Goal: Information Seeking & Learning: Compare options

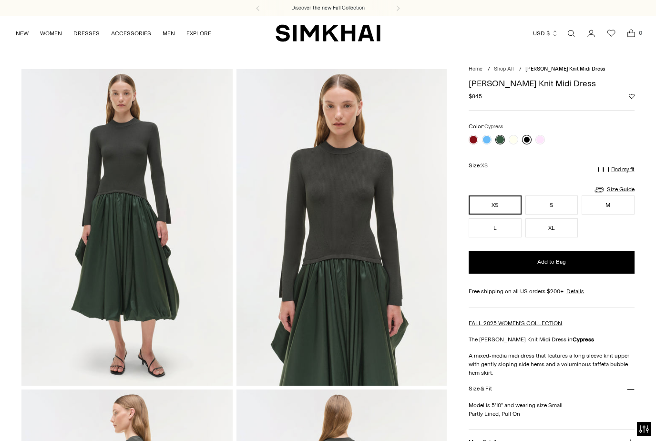
click at [523, 138] on link at bounding box center [527, 140] width 10 height 10
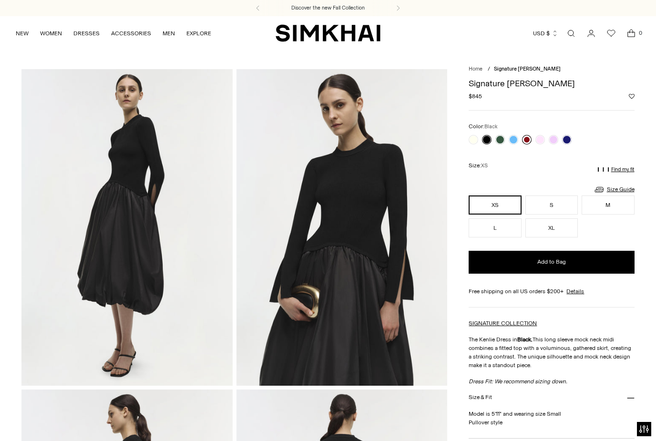
click at [526, 141] on link at bounding box center [527, 140] width 10 height 10
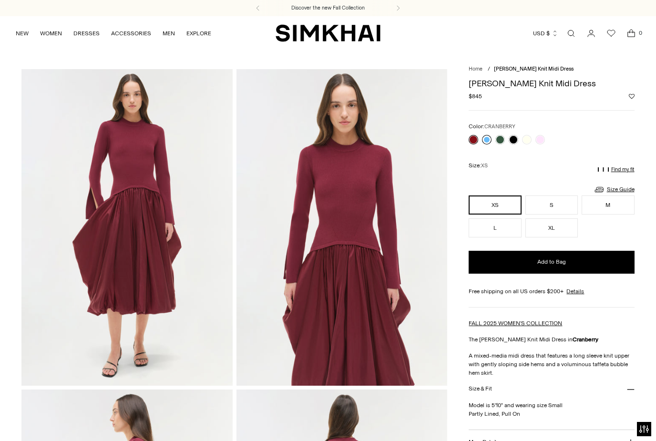
click at [491, 139] on link at bounding box center [487, 140] width 10 height 10
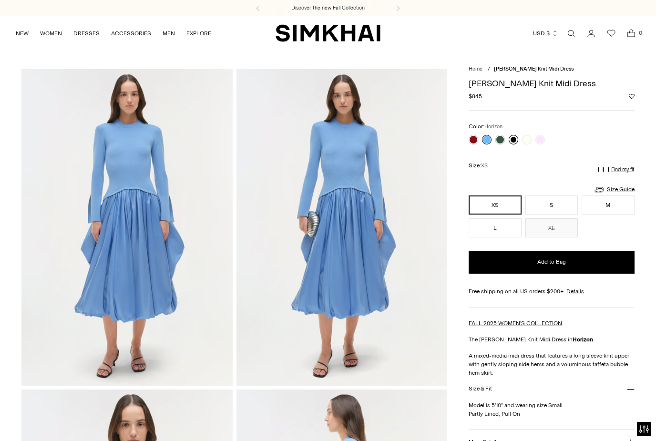
click at [513, 140] on link at bounding box center [514, 140] width 10 height 10
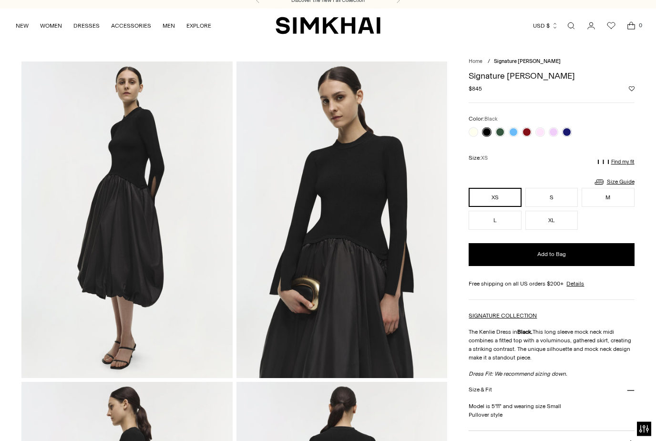
scroll to position [8, 0]
click at [570, 130] on link at bounding box center [567, 132] width 10 height 10
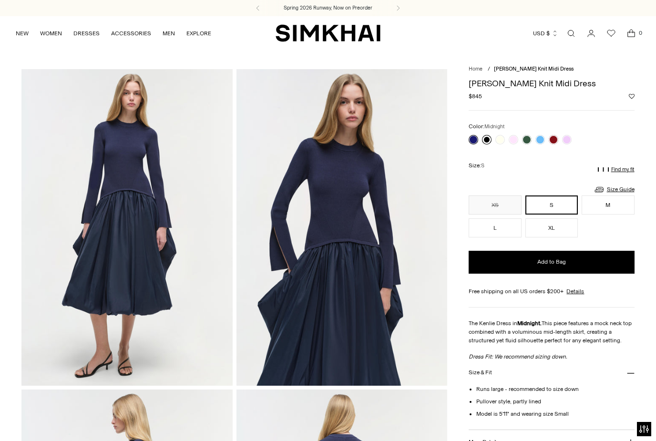
click at [488, 141] on link at bounding box center [487, 140] width 10 height 10
